Goal: Transaction & Acquisition: Purchase product/service

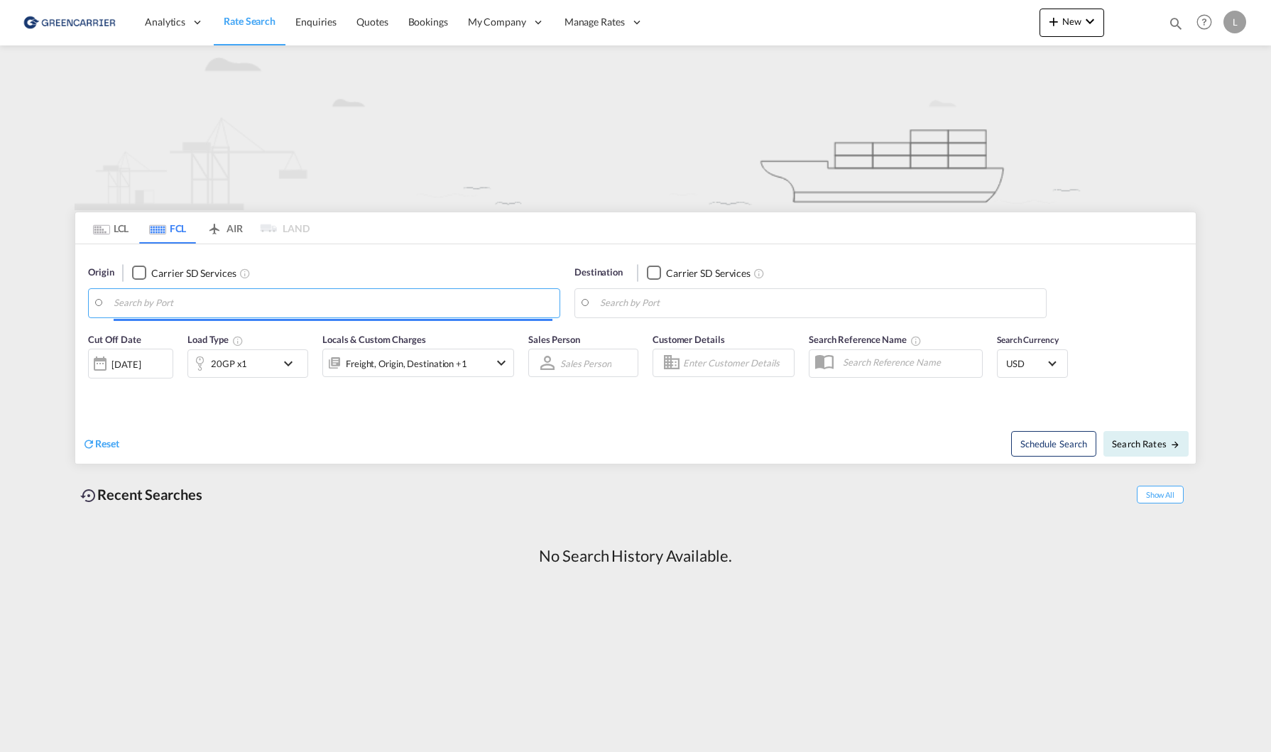
click at [233, 302] on input "Search by Port" at bounding box center [333, 303] width 439 height 21
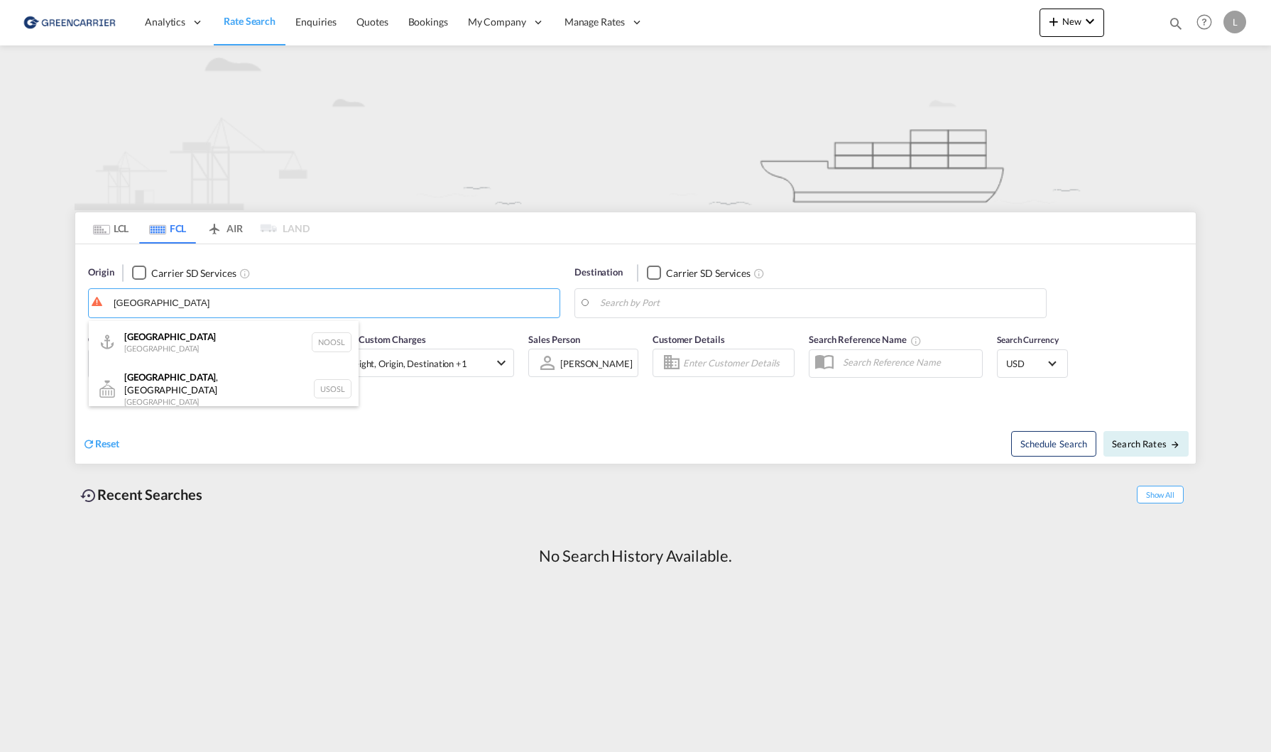
type input "[GEOGRAPHIC_DATA]"
click at [119, 237] on md-tab-item "LCL" at bounding box center [110, 227] width 57 height 31
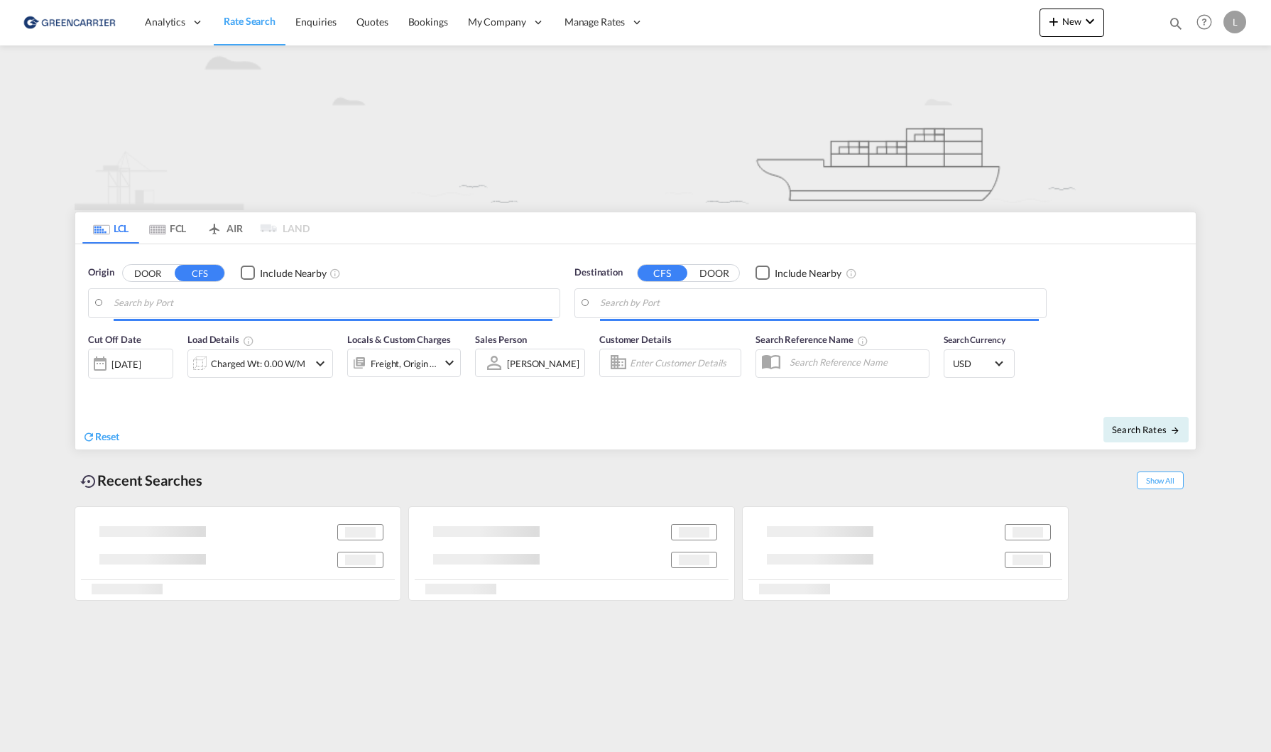
click at [212, 309] on body "Analytics Reports Dashboard Rate Search Enquiries Quotes Bookings" at bounding box center [635, 376] width 1271 height 752
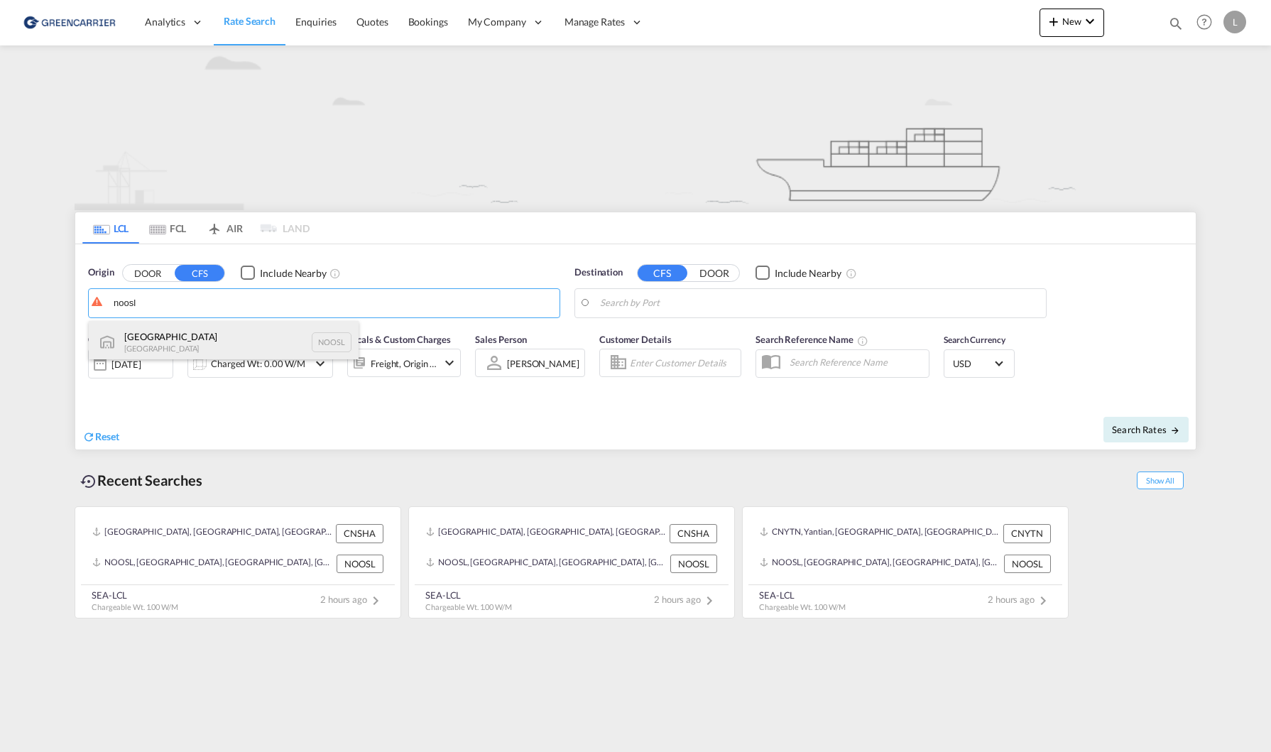
click at [201, 335] on div "[GEOGRAPHIC_DATA] [GEOGRAPHIC_DATA] NOOSL" at bounding box center [224, 342] width 270 height 43
type input "[GEOGRAPHIC_DATA], NOOSL"
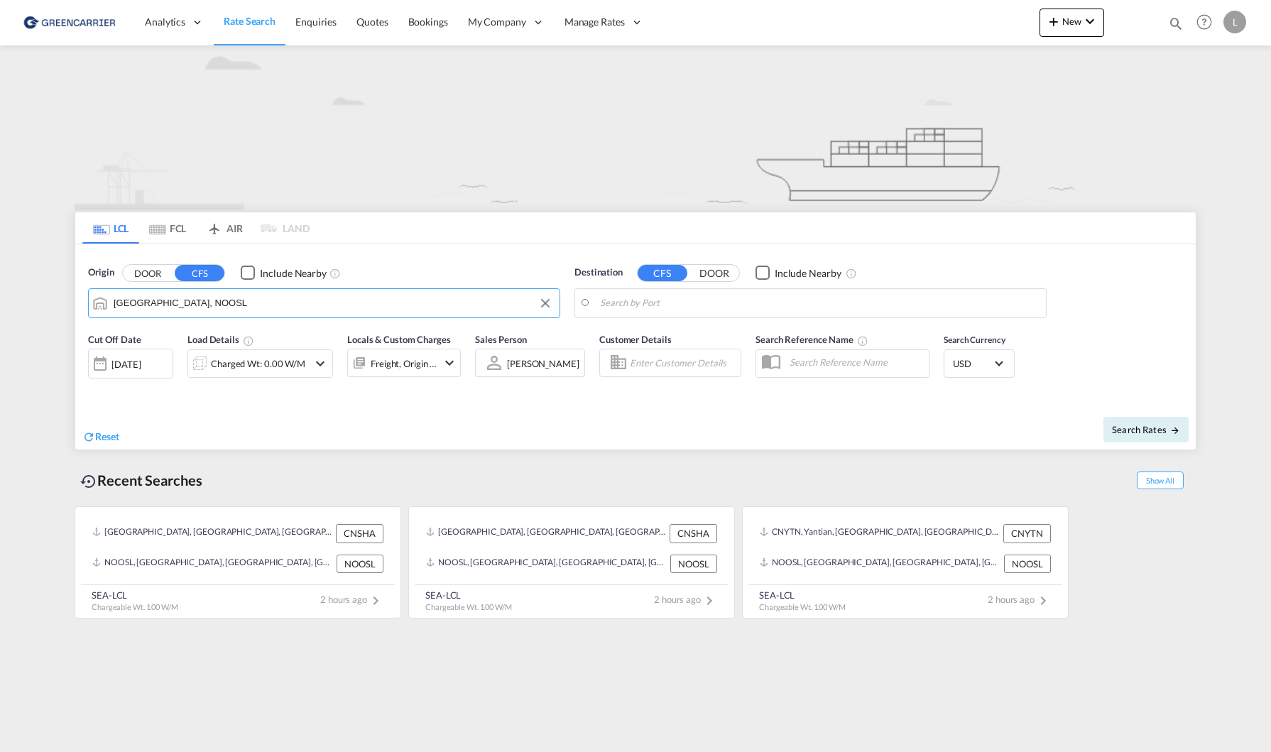
click at [756, 302] on body "Analytics Reports Dashboard Rate Search Enquiries Quotes Bookings" at bounding box center [635, 376] width 1271 height 752
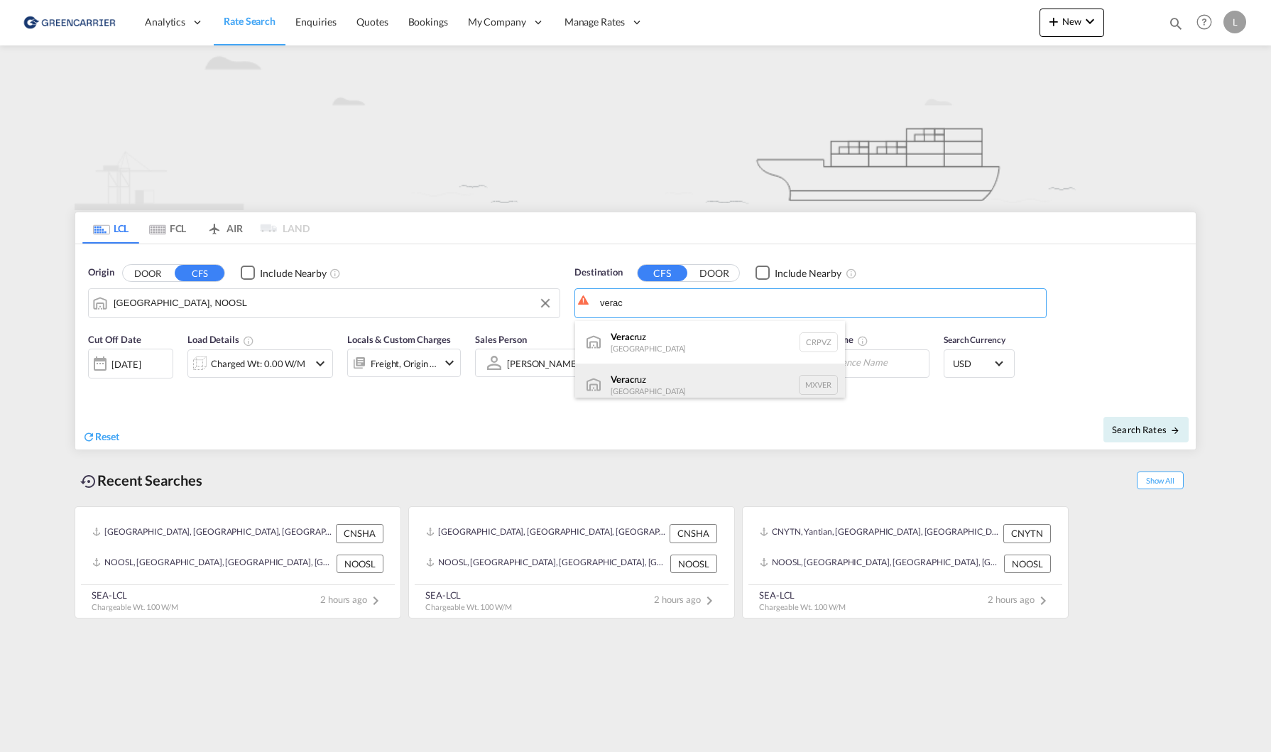
click at [738, 371] on div "Verac ruz [GEOGRAPHIC_DATA] MXVER" at bounding box center [710, 385] width 270 height 43
type input "[GEOGRAPHIC_DATA], MXVER"
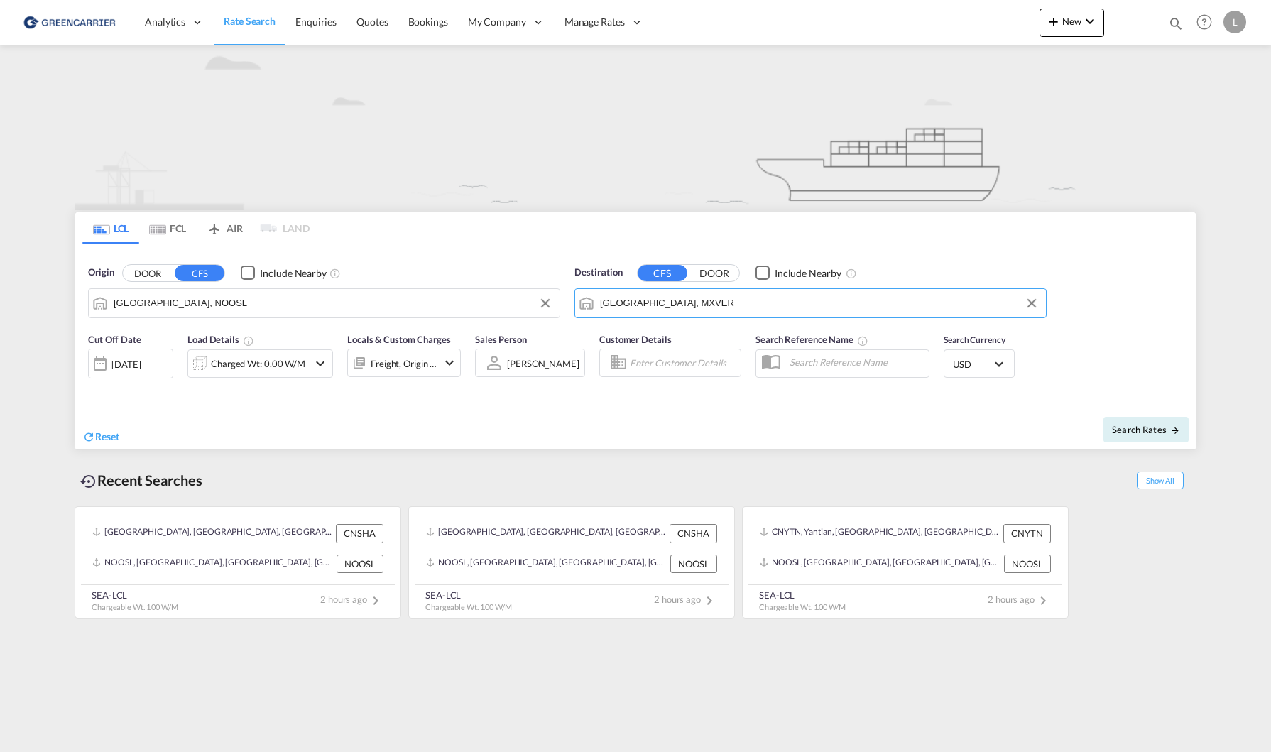
click at [973, 368] on span "USD" at bounding box center [973, 364] width 40 height 13
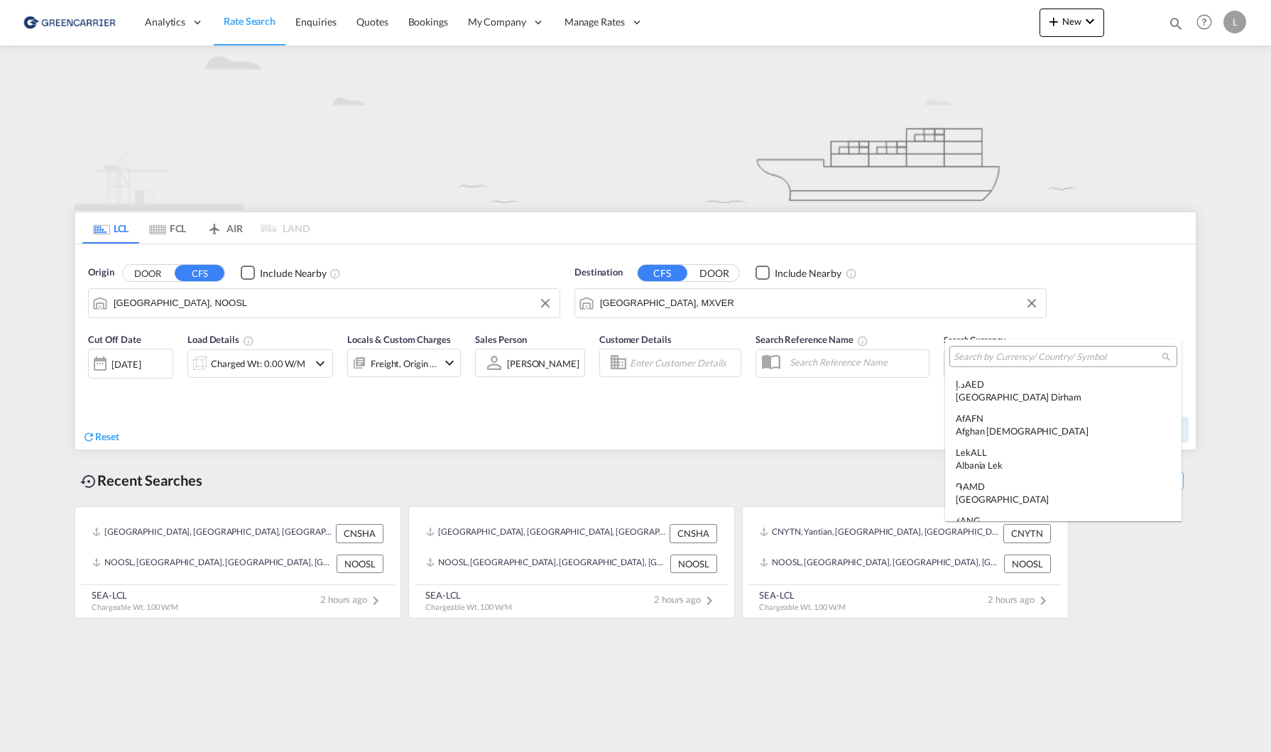
scroll to position [4902, 0]
type md-option "USD"
type md-option "BTN"
click at [1022, 360] on input "search" at bounding box center [1058, 357] width 208 height 13
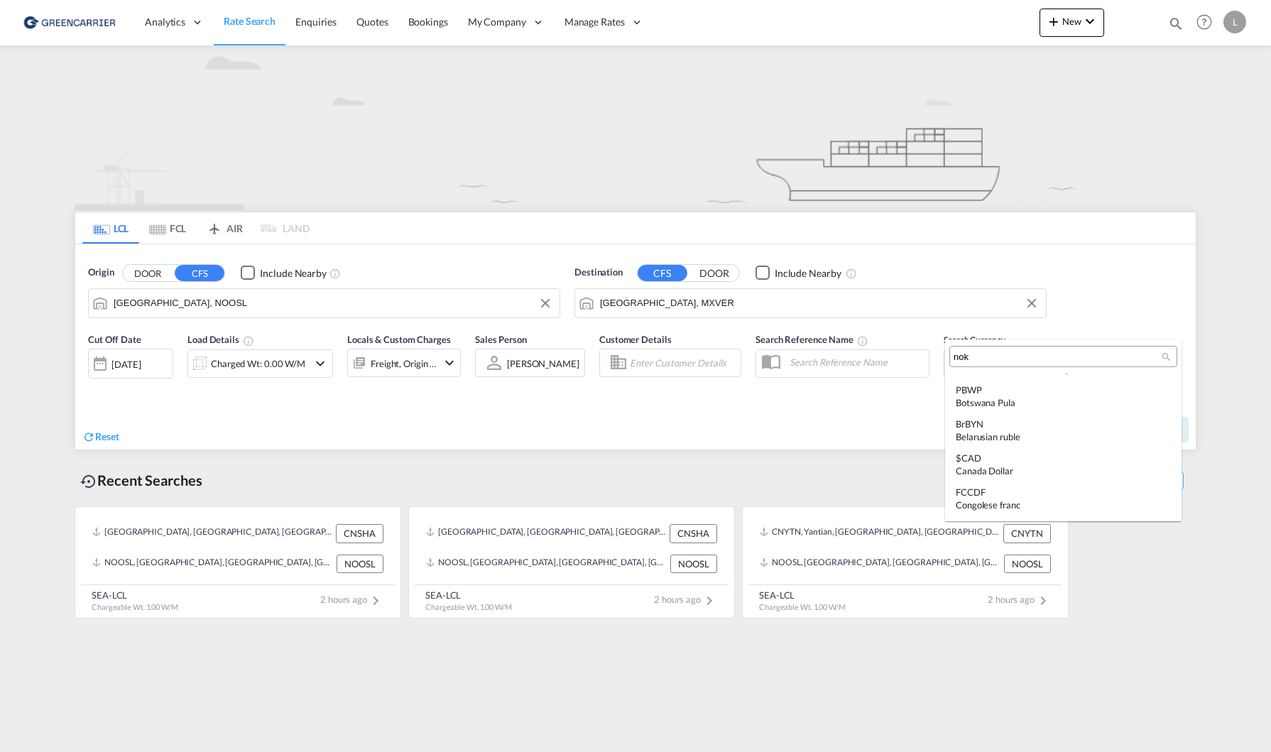
scroll to position [0, 0]
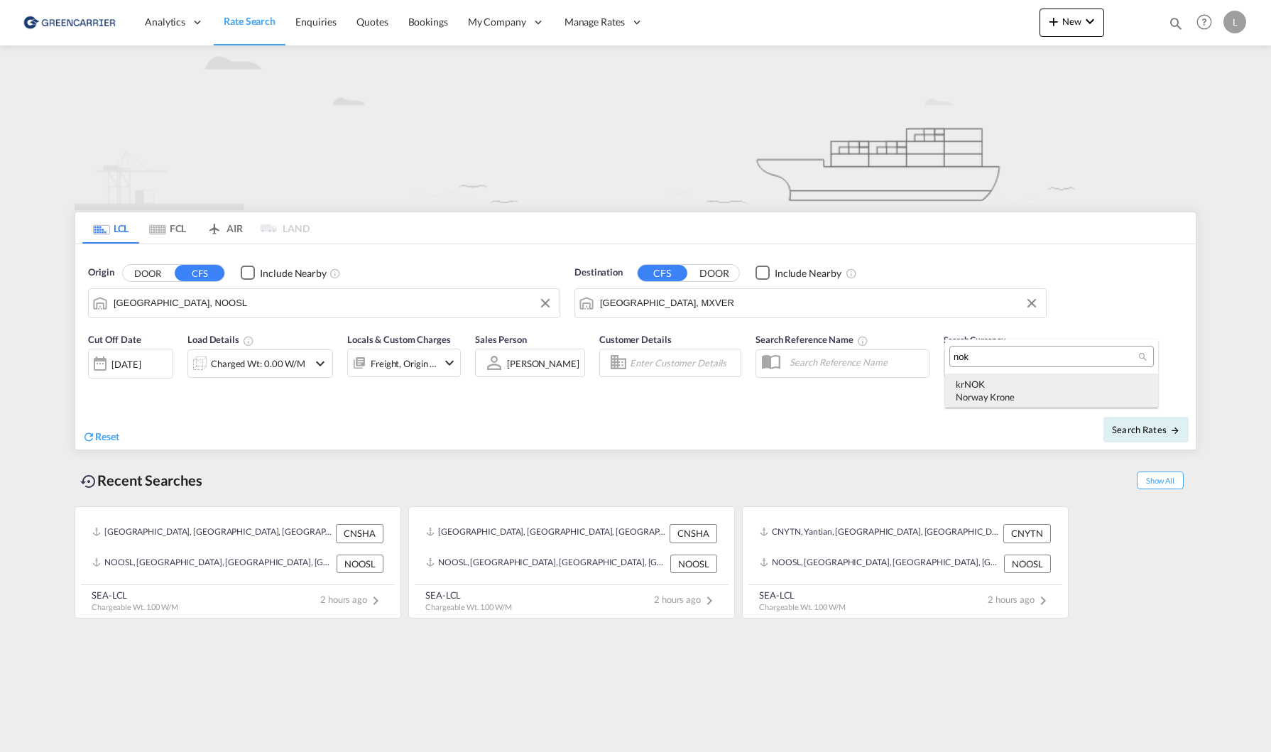
type input "nok"
click at [1045, 382] on div "kr NOK Norway Krone" at bounding box center [1052, 391] width 192 height 26
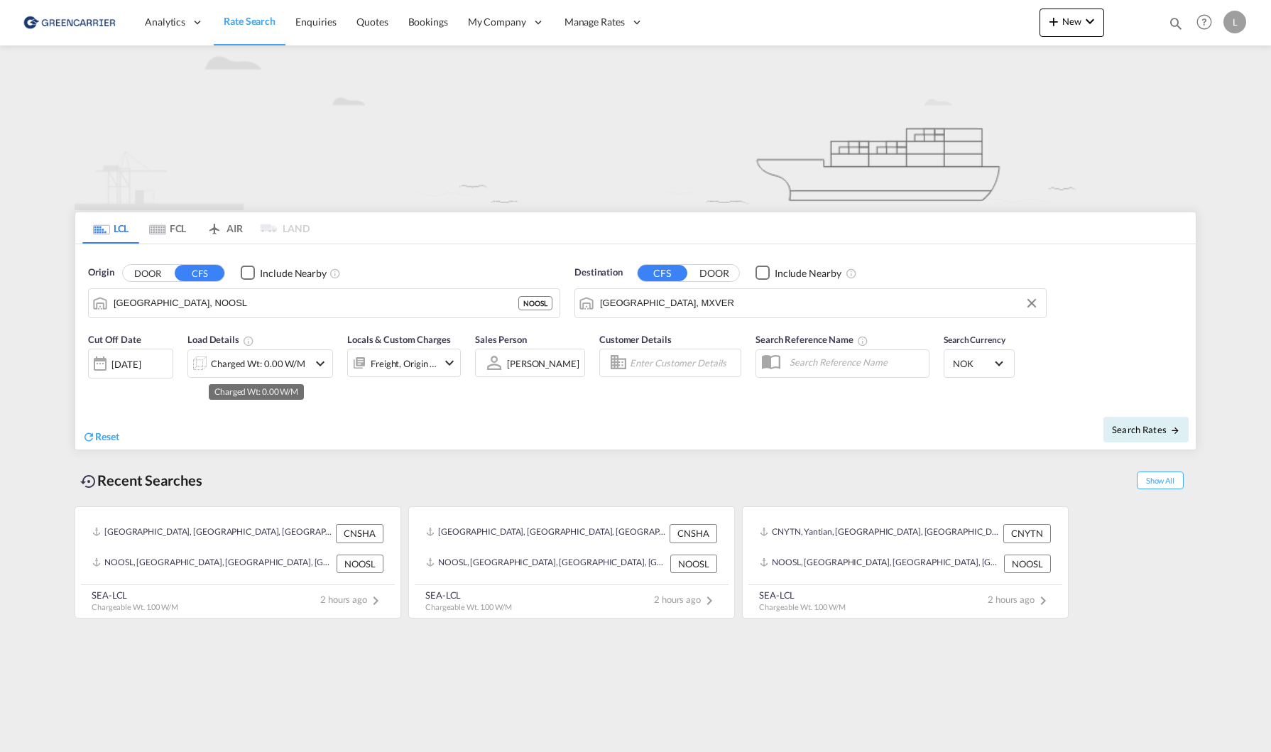
click at [239, 363] on div "Charged Wt: 0.00 W/M" at bounding box center [258, 364] width 94 height 20
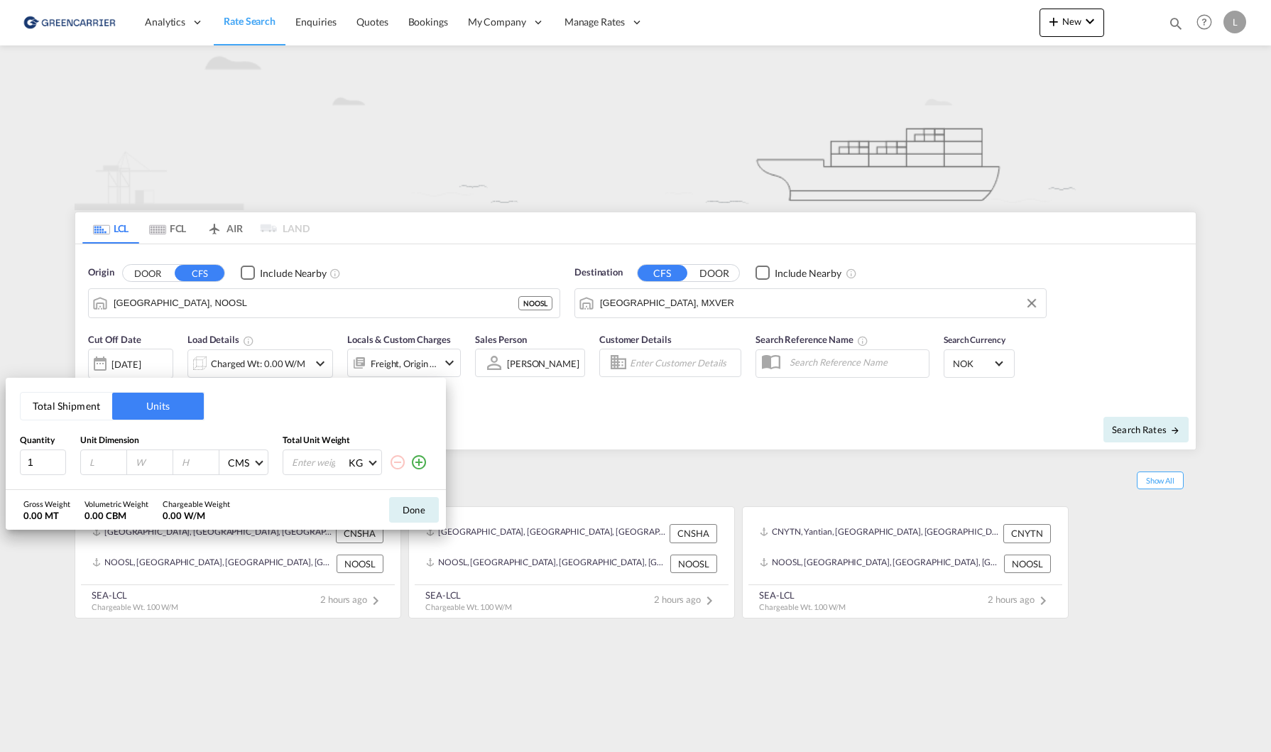
click at [95, 461] on input "number" at bounding box center [107, 462] width 38 height 13
type input "186"
type input "80"
type input "160"
type input "250"
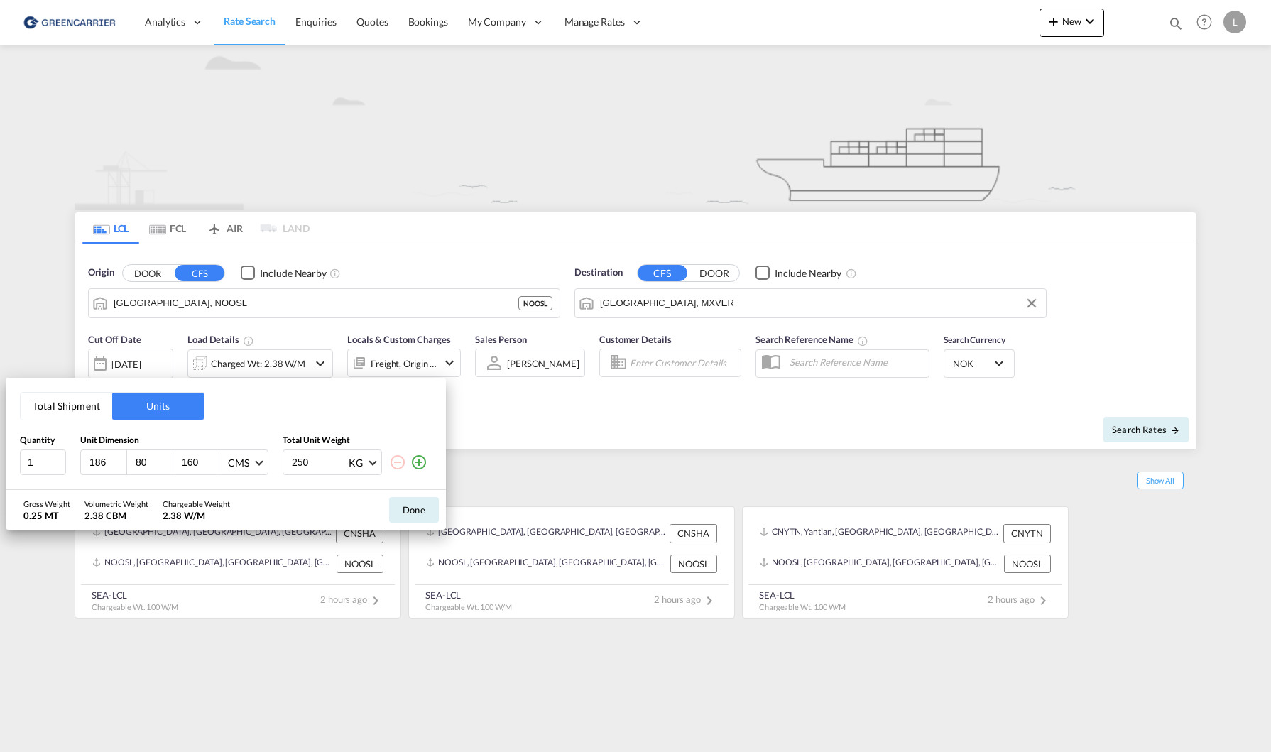
click at [388, 512] on div "Done" at bounding box center [414, 510] width 64 height 40
click at [411, 506] on button "Done" at bounding box center [414, 510] width 50 height 26
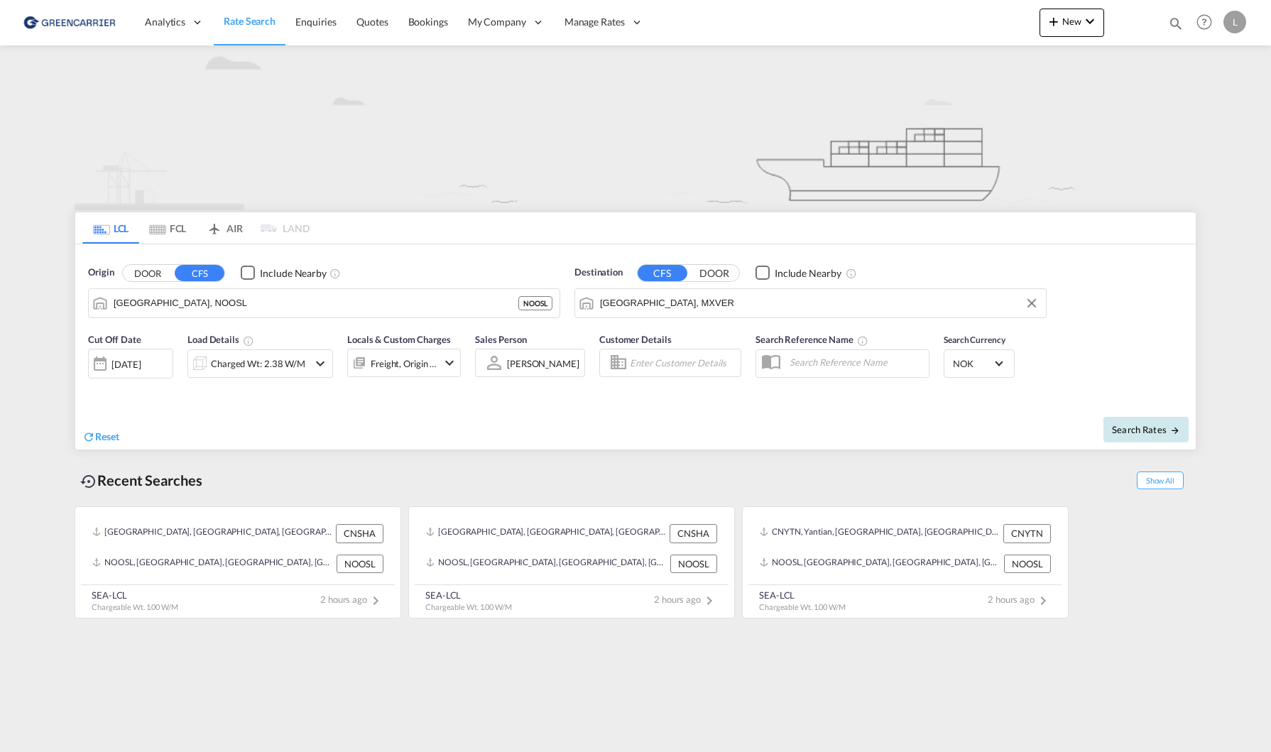
click at [1137, 430] on span "Search Rates" at bounding box center [1146, 429] width 68 height 11
type input "NOOSL to MXVER / [DATE]"
